Goal: Information Seeking & Learning: Learn about a topic

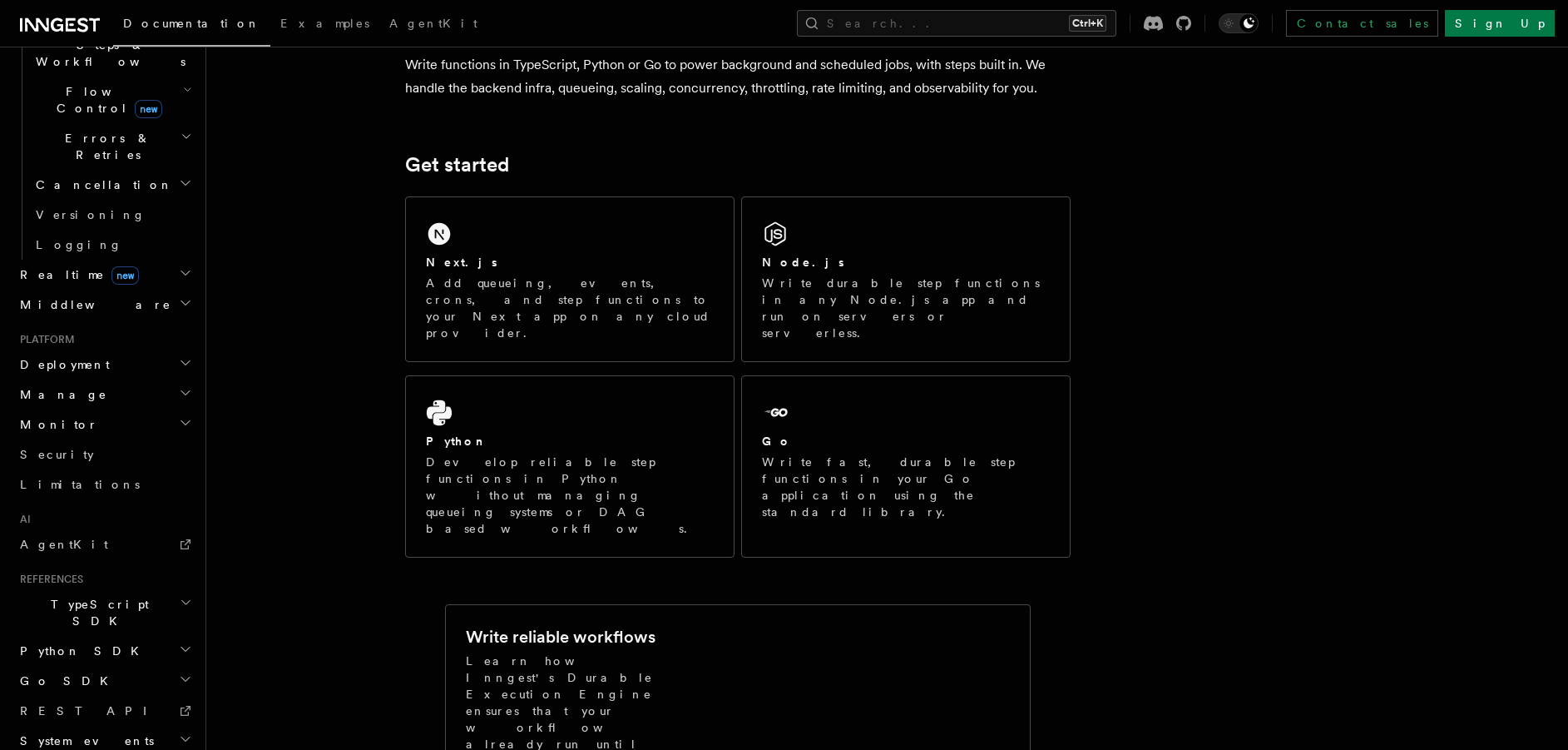
scroll to position [582, 0]
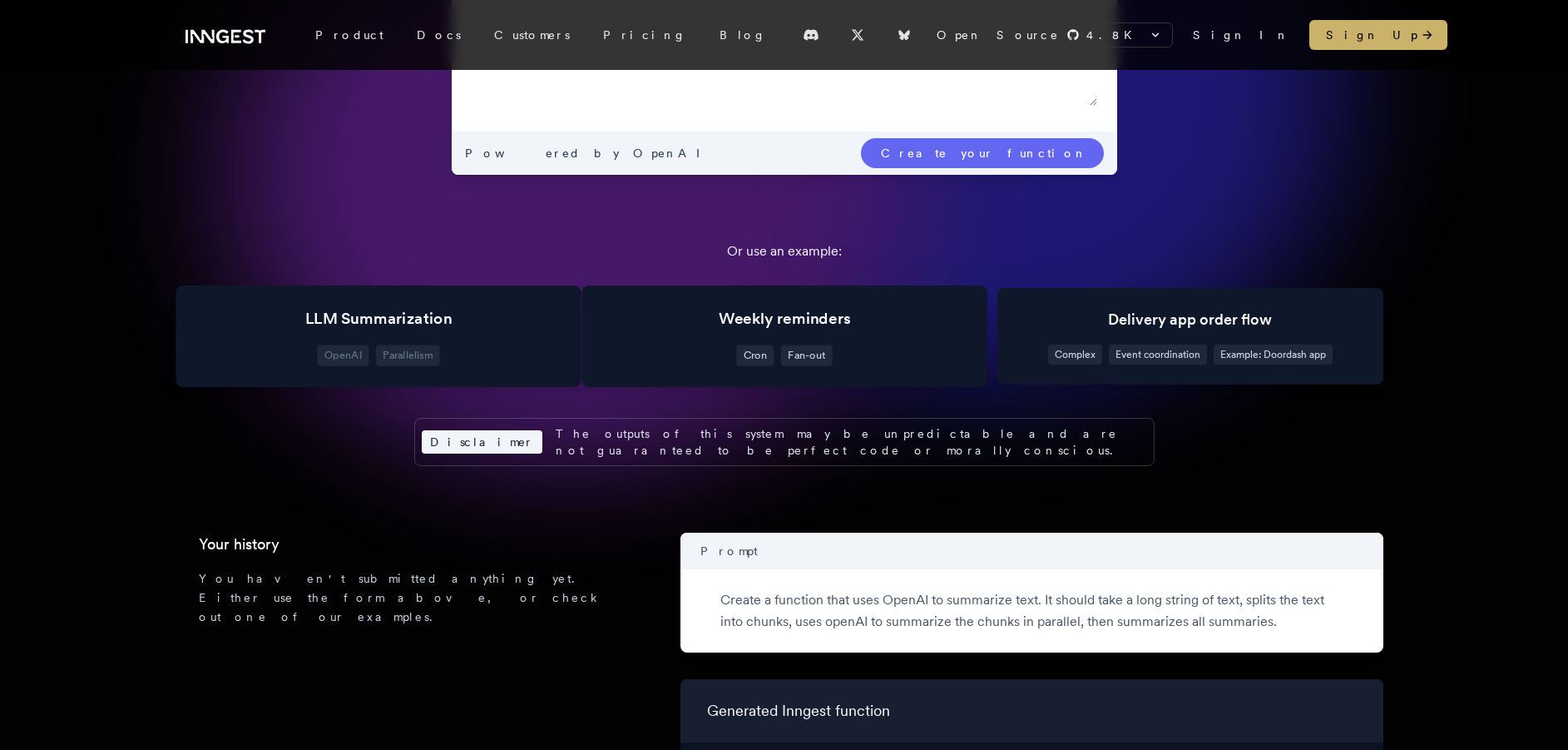
scroll to position [494, 0]
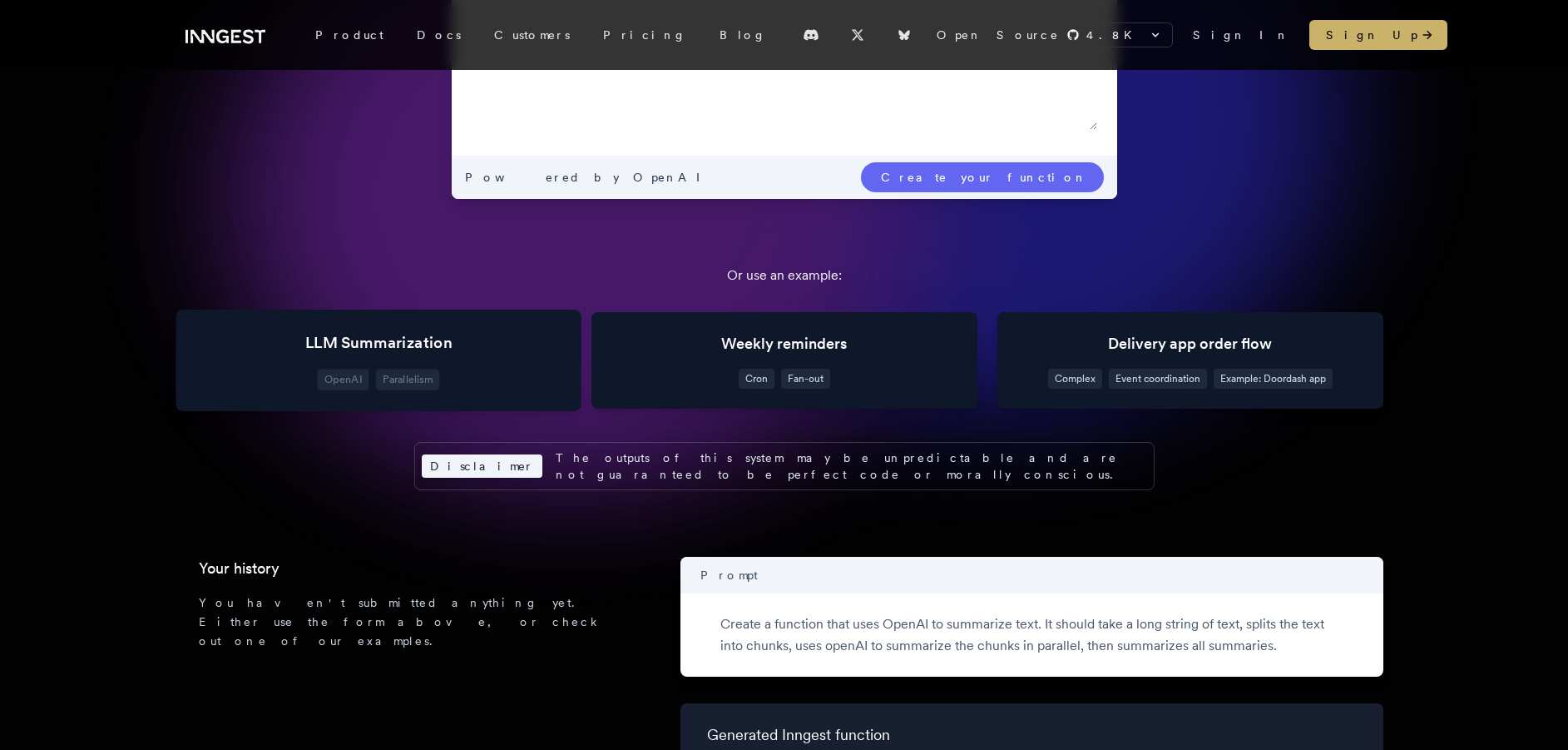
click at [409, 384] on span "Parallelism" at bounding box center [407, 380] width 64 height 21
click at [323, 360] on div "LLM Summarization OpenAI Parallelism" at bounding box center [378, 360] width 405 height 102
drag, startPoint x: 592, startPoint y: 337, endPoint x: 814, endPoint y: 342, distance: 222.1
click at [594, 338] on div "Weekly reminders Cron Fan-out" at bounding box center [784, 360] width 405 height 102
drag, startPoint x: 849, startPoint y: 346, endPoint x: 869, endPoint y: 342, distance: 20.4
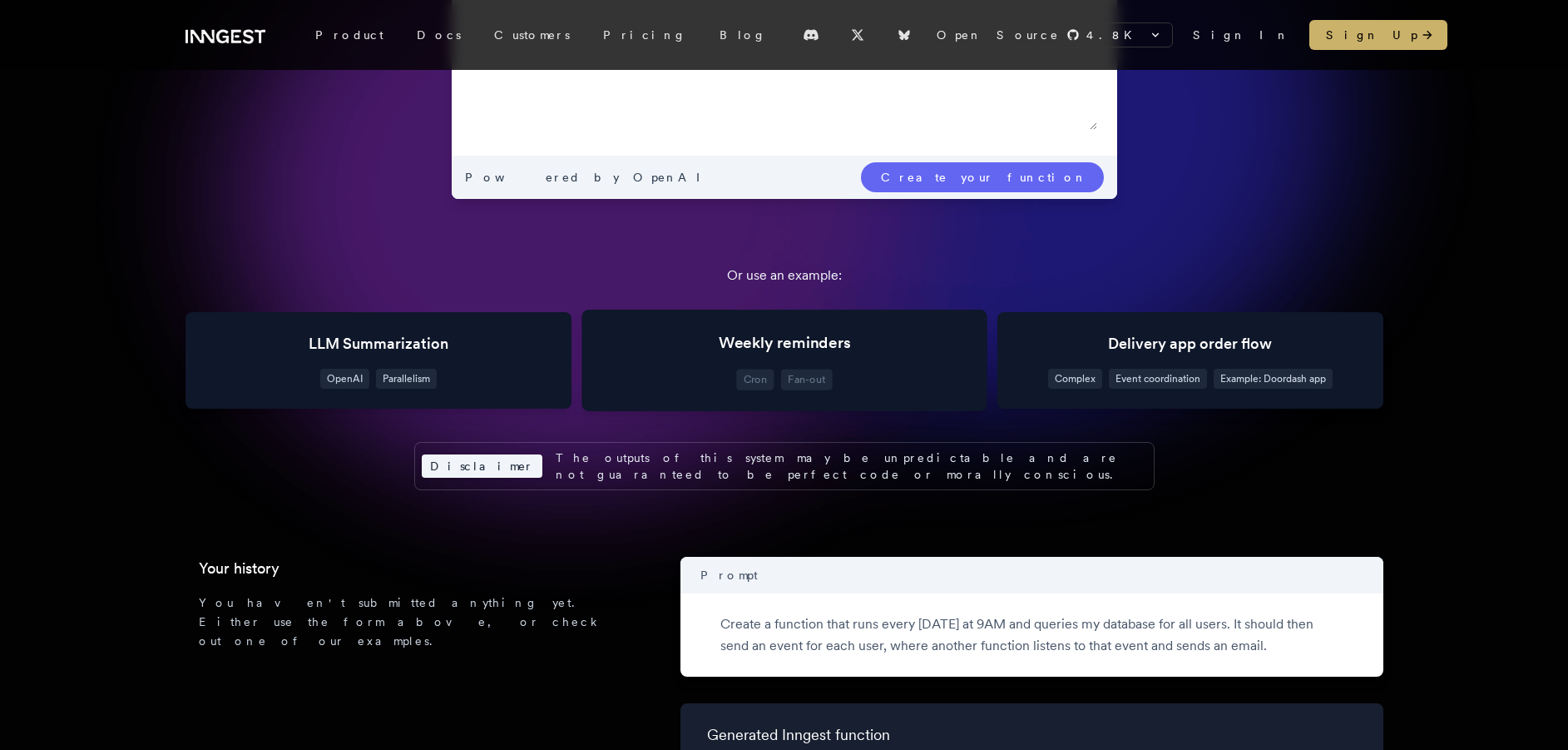
click at [851, 347] on p "Weekly reminders" at bounding box center [784, 343] width 349 height 24
drag, startPoint x: 1079, startPoint y: 341, endPoint x: 1095, endPoint y: 341, distance: 16.0
click at [1082, 342] on p "Delivery app order flow" at bounding box center [1190, 343] width 349 height 24
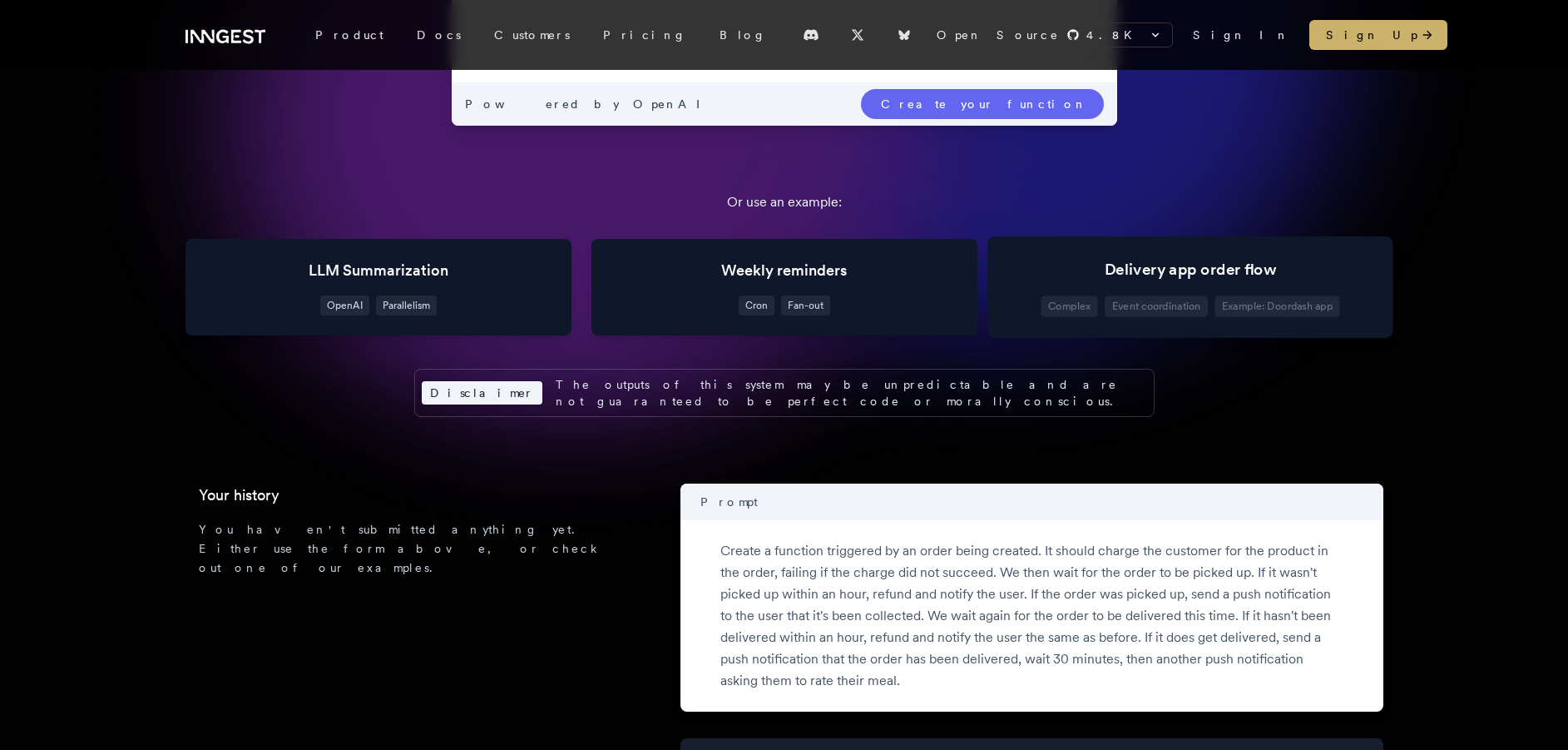
scroll to position [644, 0]
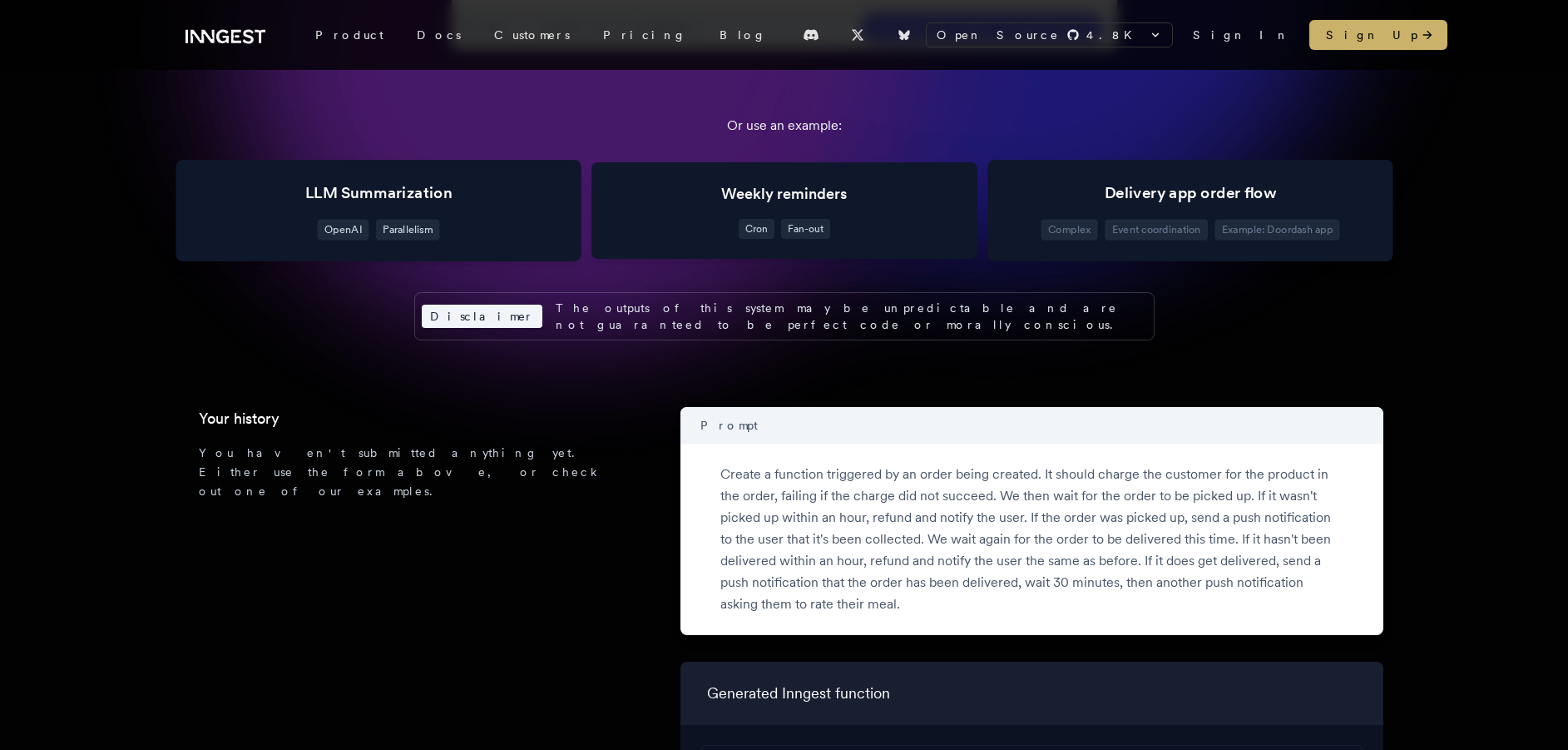
click at [501, 202] on p "LLM Summarization" at bounding box center [377, 193] width 349 height 24
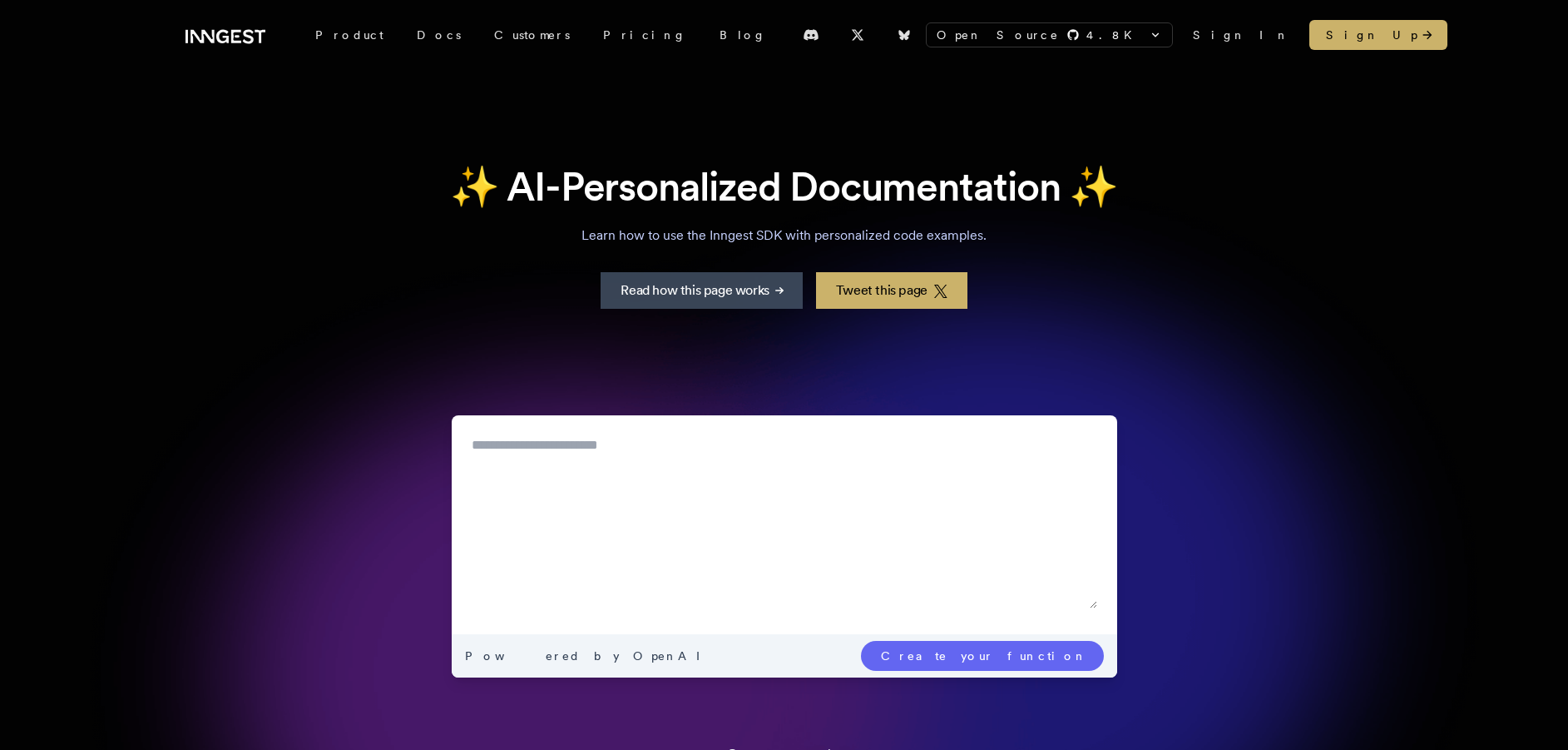
scroll to position [0, 0]
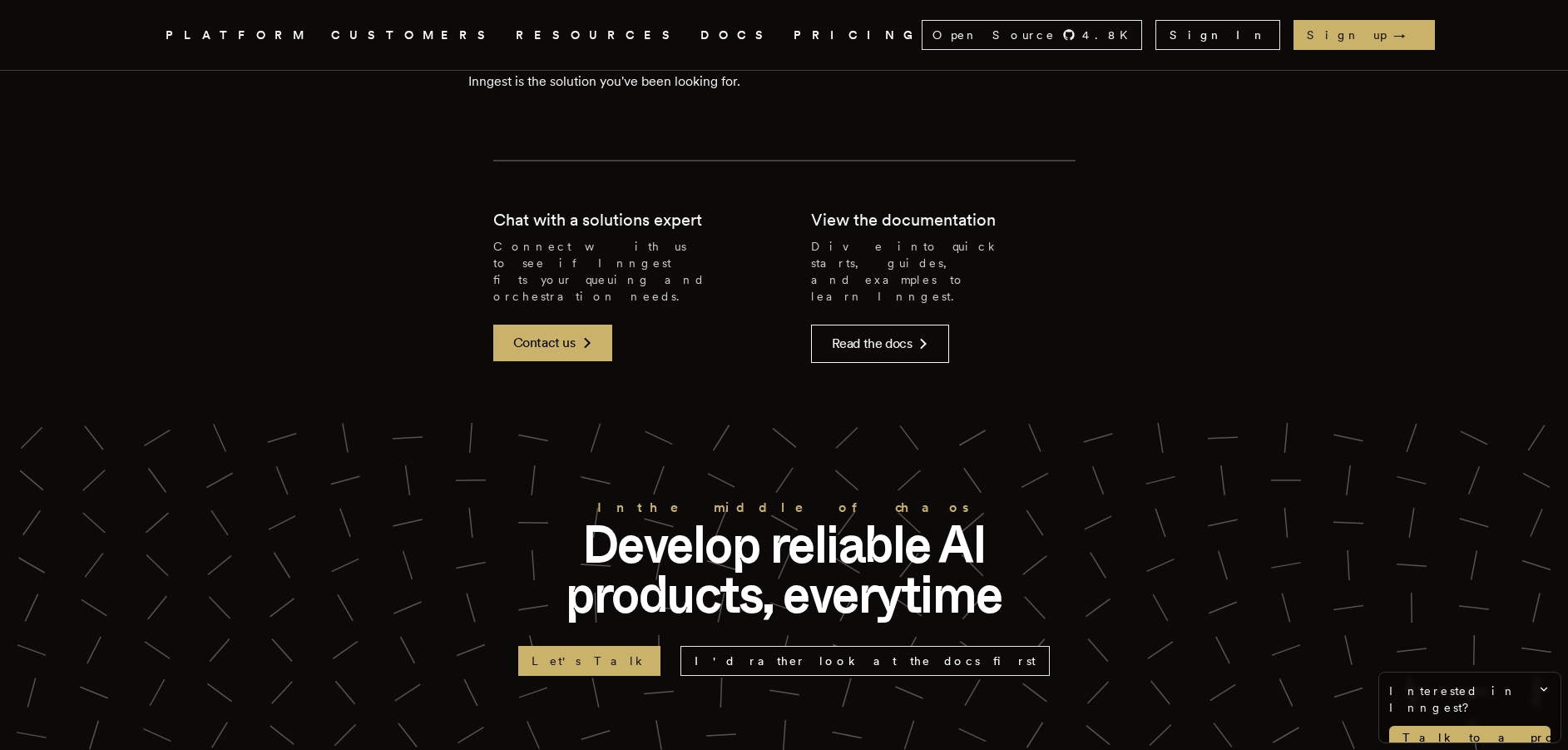
scroll to position [3745, 0]
